Goal: Task Accomplishment & Management: Manage account settings

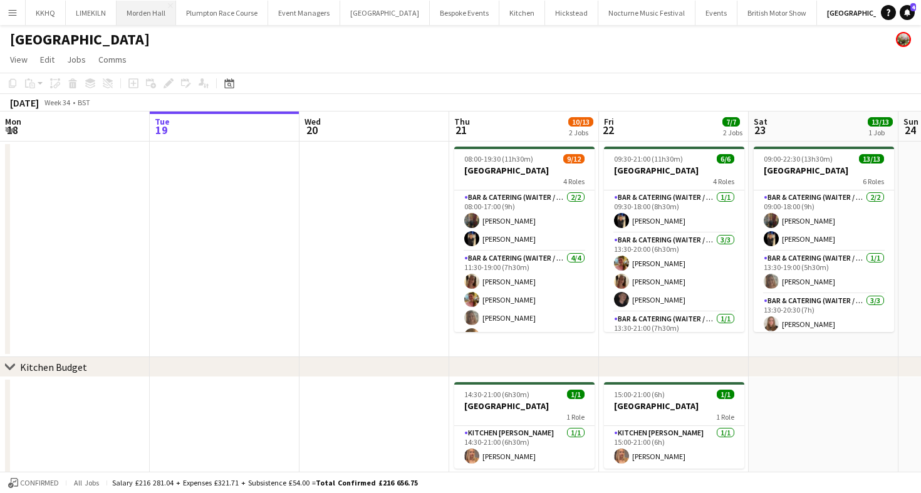
scroll to position [0, 333]
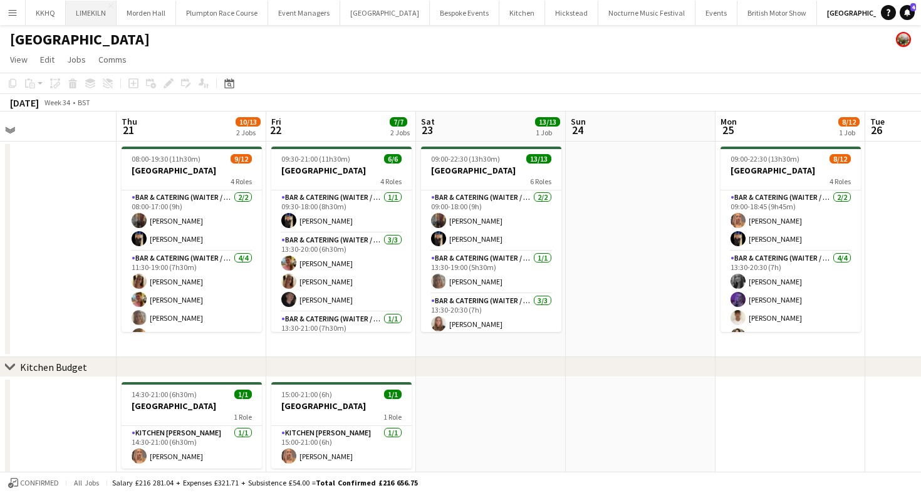
click at [78, 14] on button "LIMEKILN Close" at bounding box center [91, 13] width 51 height 24
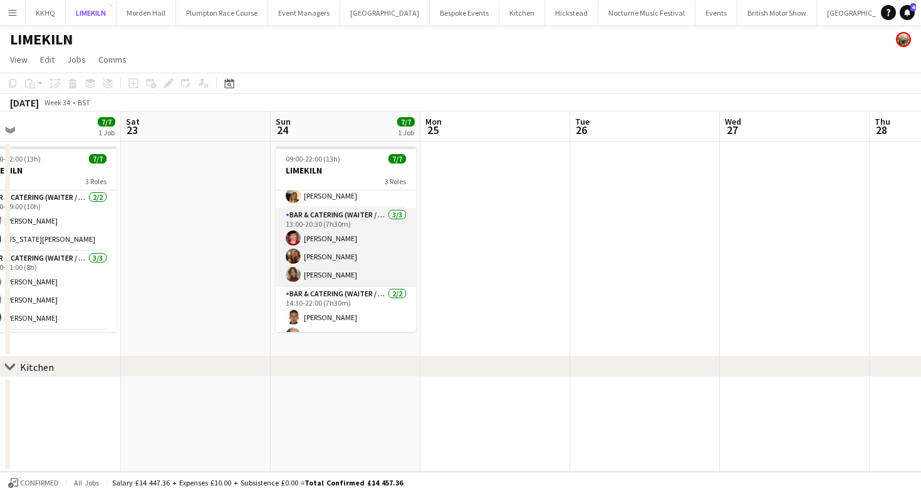
scroll to position [48, 0]
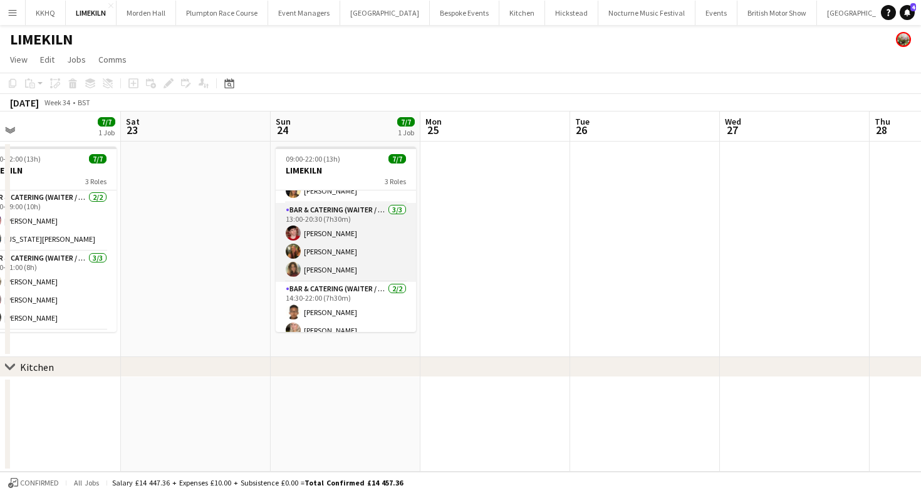
click at [341, 260] on app-card-role "Bar & Catering (Waiter / waitress) [DATE] 13:00-20:30 (7h30m) [PERSON_NAME] [PE…" at bounding box center [346, 242] width 140 height 79
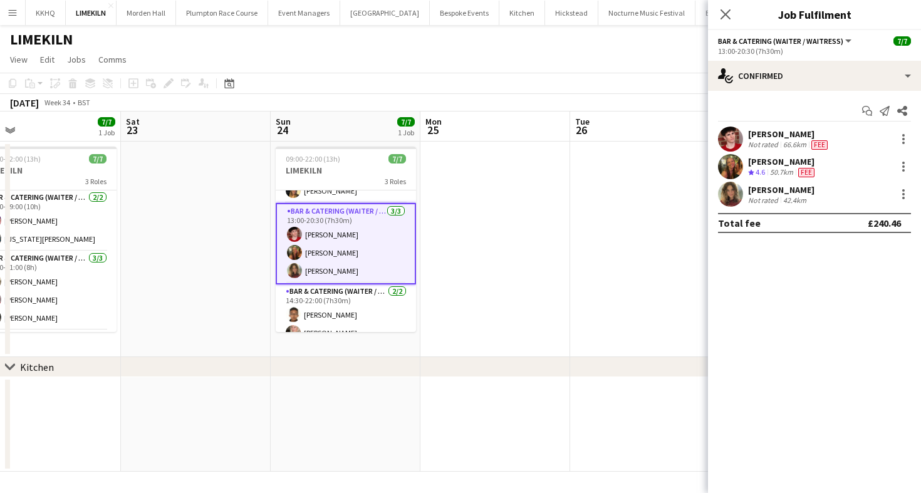
click at [766, 197] on div "Not rated" at bounding box center [764, 199] width 33 height 9
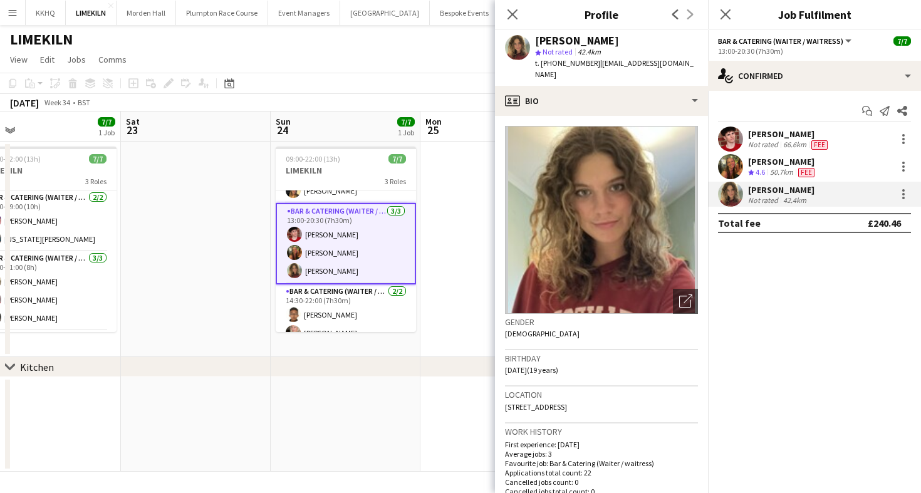
click at [373, 80] on app-toolbar "Copy Paste Paste Command V Paste with crew Command Shift V Paste linked Job [GE…" at bounding box center [460, 83] width 921 height 21
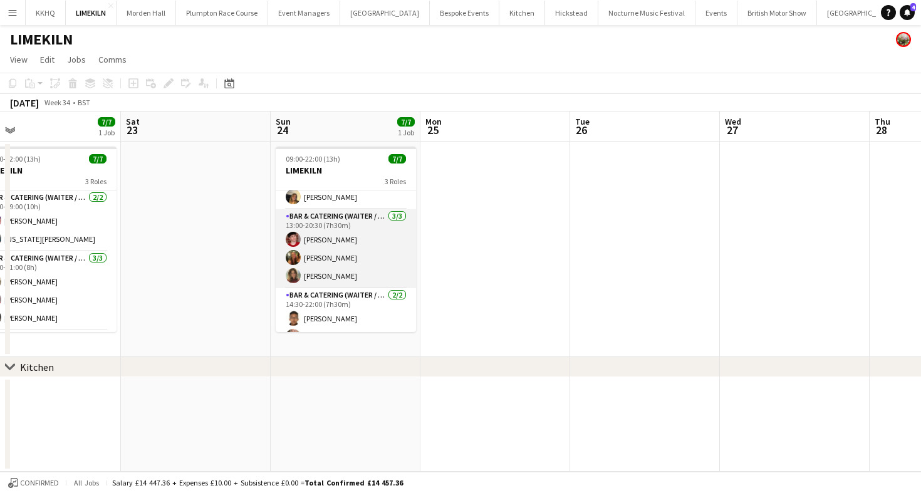
scroll to position [59, 0]
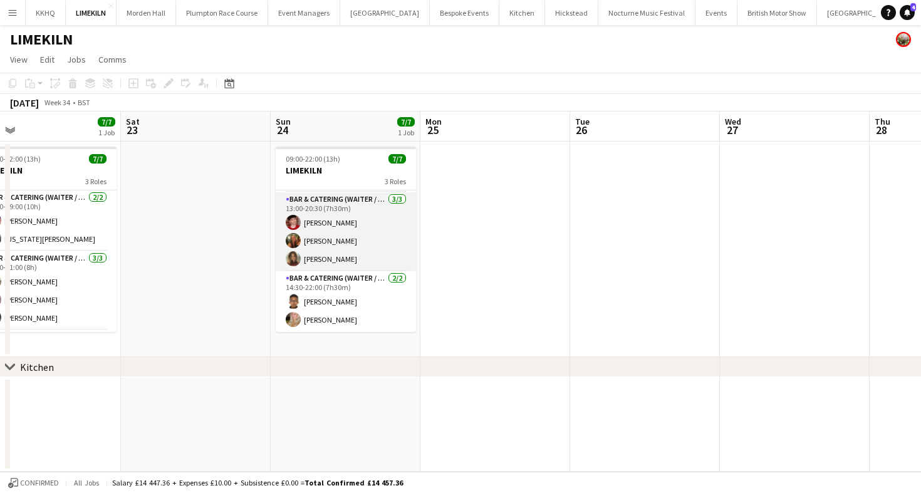
click at [335, 262] on app-card-role "Bar & Catering (Waiter / waitress) [DATE] 13:00-20:30 (7h30m) [PERSON_NAME] [PE…" at bounding box center [346, 231] width 140 height 79
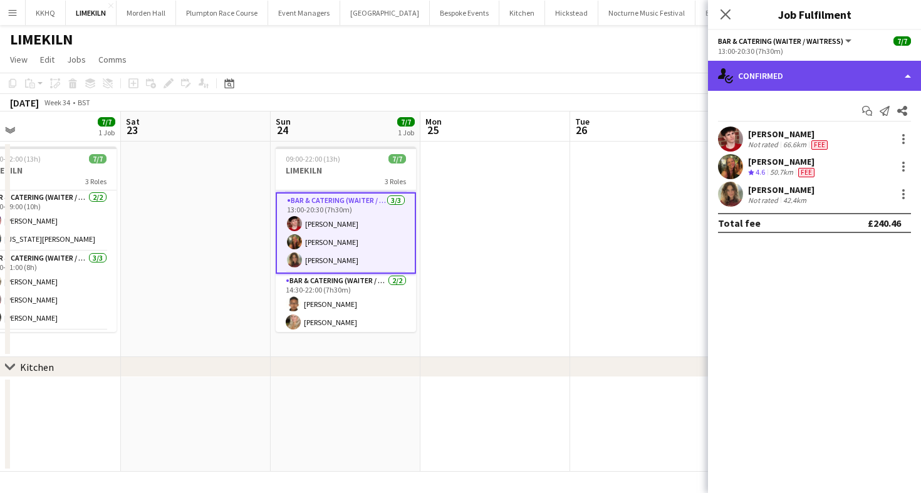
click at [776, 81] on div "single-neutral-actions-check-2 Confirmed" at bounding box center [814, 76] width 213 height 30
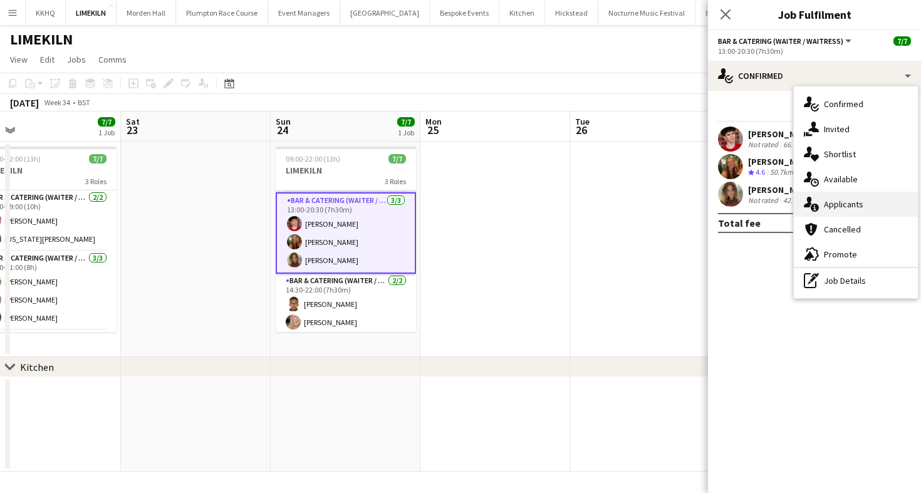
click at [882, 197] on div "single-neutral-actions-information Applicants" at bounding box center [856, 204] width 124 height 25
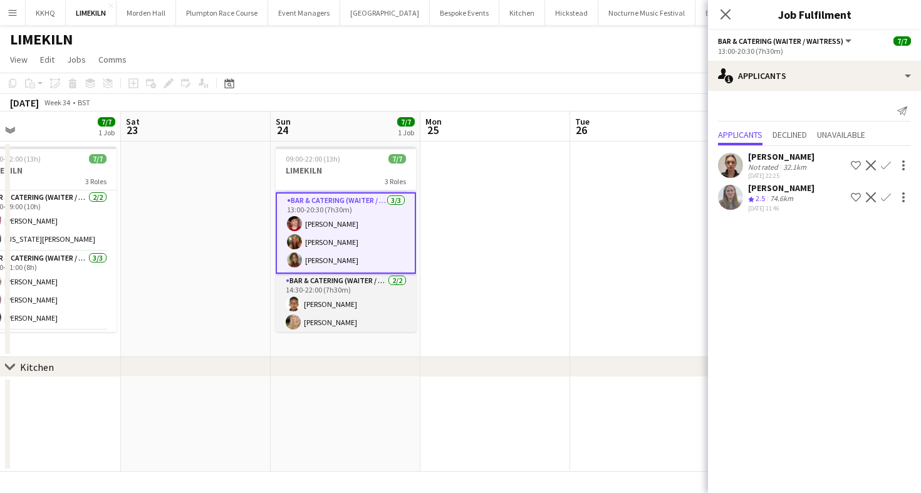
click at [333, 279] on app-card-role "Bar & Catering (Waiter / waitress) [DATE] 14:30-22:00 (7h30m) [PERSON_NAME] [PE…" at bounding box center [346, 304] width 140 height 61
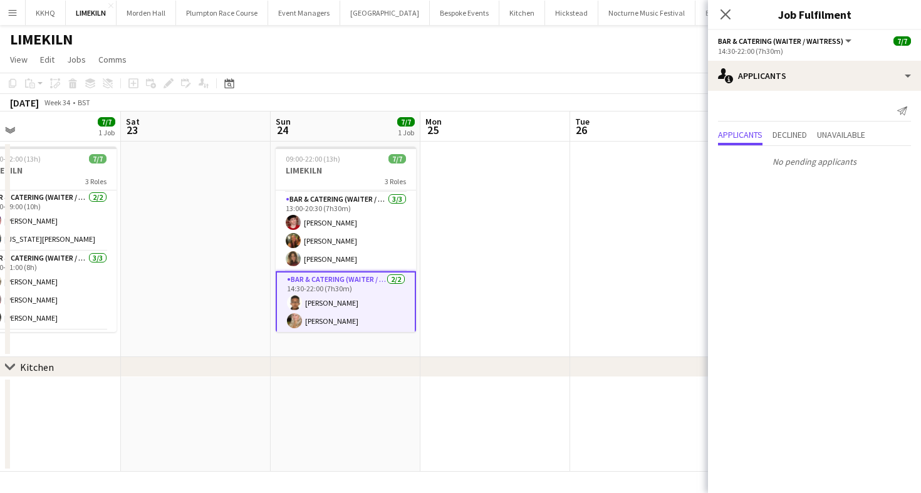
scroll to position [0, 0]
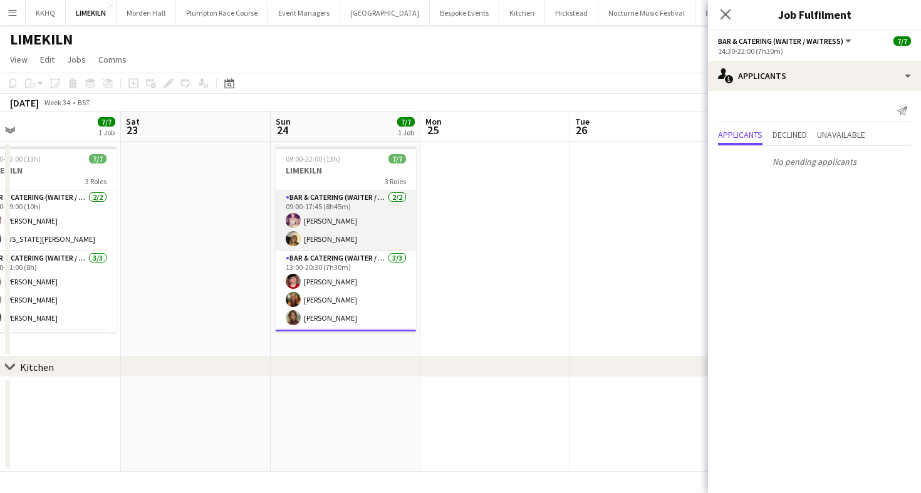
click at [333, 233] on app-card-role "Bar & Catering (Waiter / waitress) [DATE] 09:00-17:45 (8h45m) [PERSON_NAME] [PE…" at bounding box center [346, 220] width 140 height 61
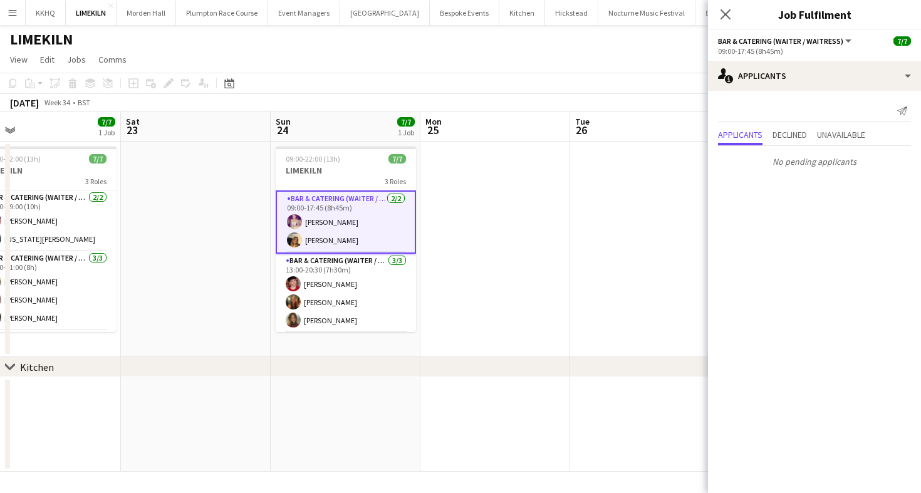
click at [340, 68] on app-page-menu "View Day view expanded Day view collapsed Month view Date picker Jump to [DATE]…" at bounding box center [460, 61] width 921 height 24
